Goal: Information Seeking & Learning: Learn about a topic

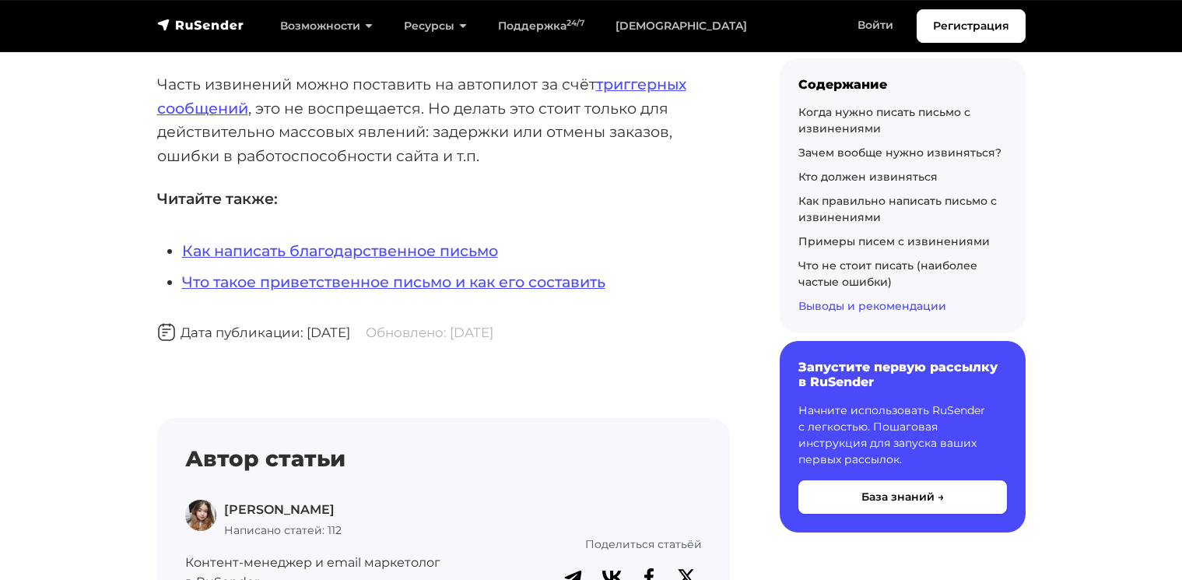
scroll to position [16669, 0]
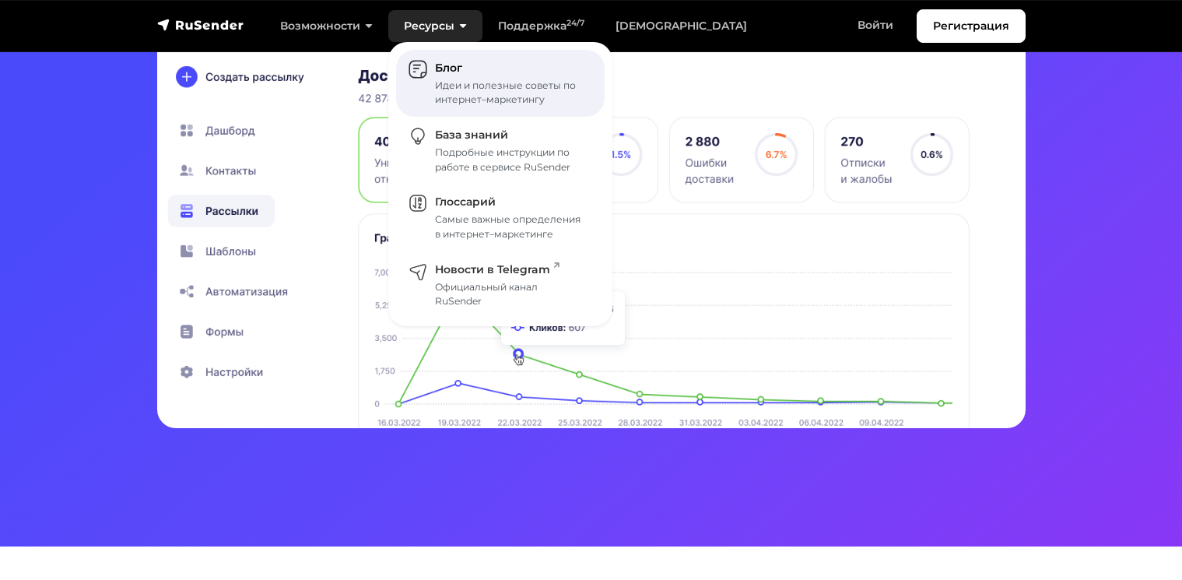
scroll to position [475, 0]
